Goal: Ask a question: Seek information or help from site administrators or community

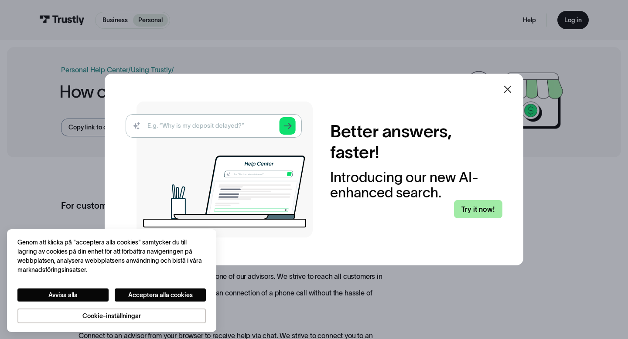
click at [478, 211] on link "Try it now!" at bounding box center [478, 209] width 48 height 18
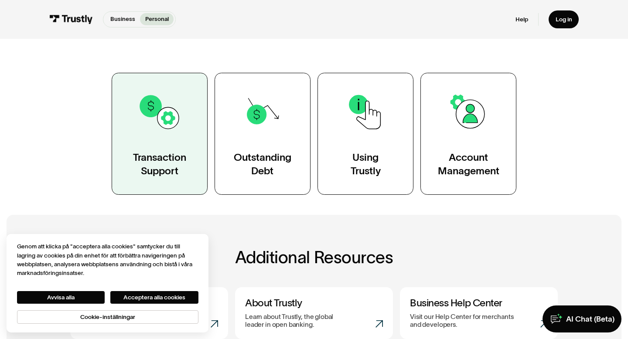
scroll to position [143, 0]
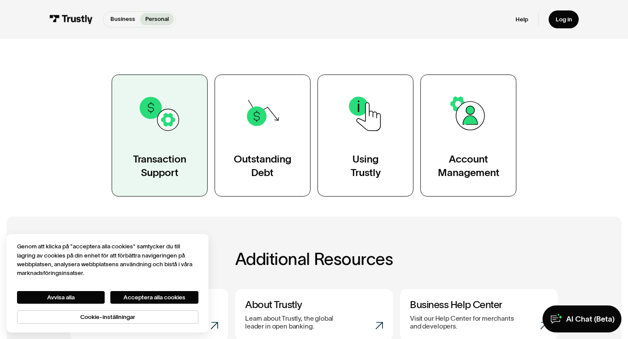
click at [167, 136] on link "Transaction Support" at bounding box center [160, 136] width 96 height 122
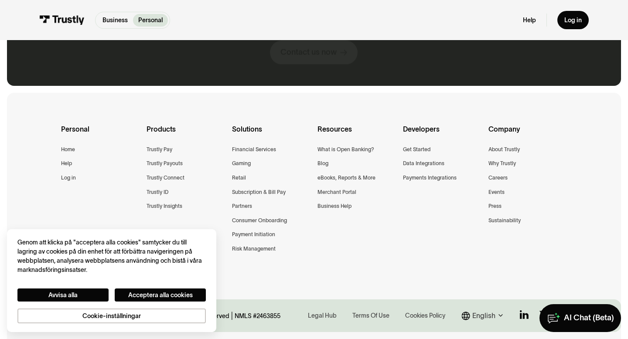
scroll to position [1346, 0]
